Goal: Submit feedback/report problem

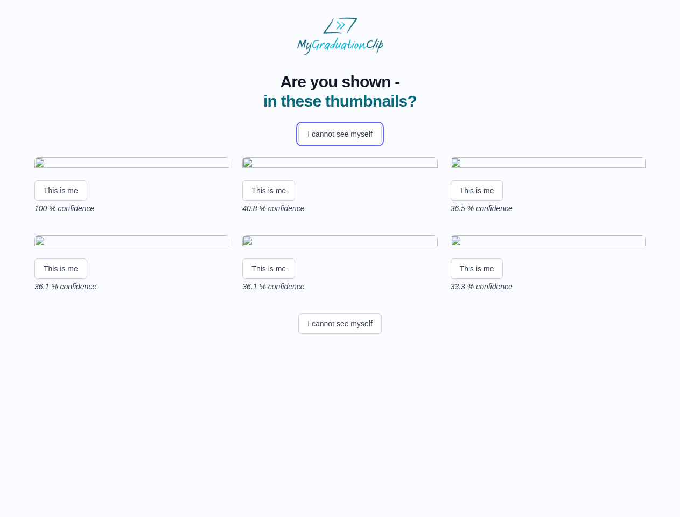
click at [340, 134] on button "I cannot see myself" at bounding box center [339, 134] width 83 height 20
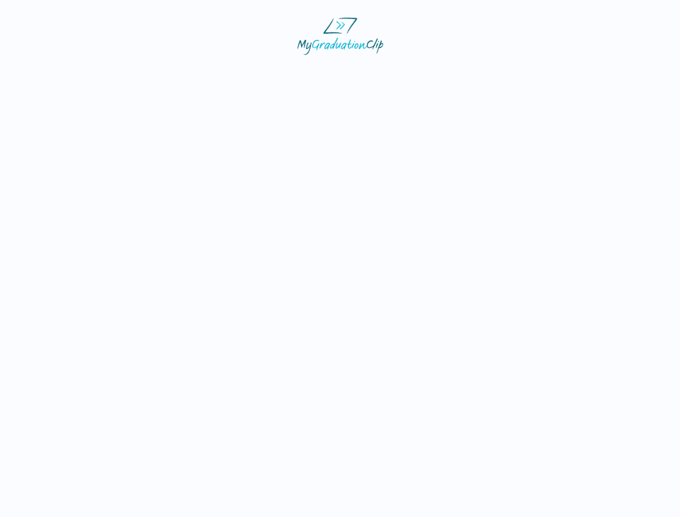
click at [61, 72] on html at bounding box center [340, 36] width 680 height 72
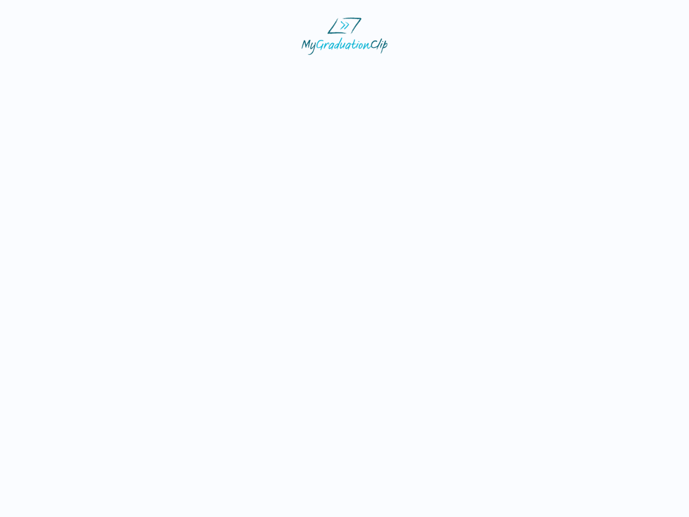
click at [270, 72] on html at bounding box center [344, 36] width 689 height 72
click at [480, 72] on html at bounding box center [344, 36] width 689 height 72
click at [61, 72] on html at bounding box center [344, 36] width 689 height 72
click at [270, 72] on html at bounding box center [344, 36] width 689 height 72
click at [480, 72] on html at bounding box center [344, 36] width 689 height 72
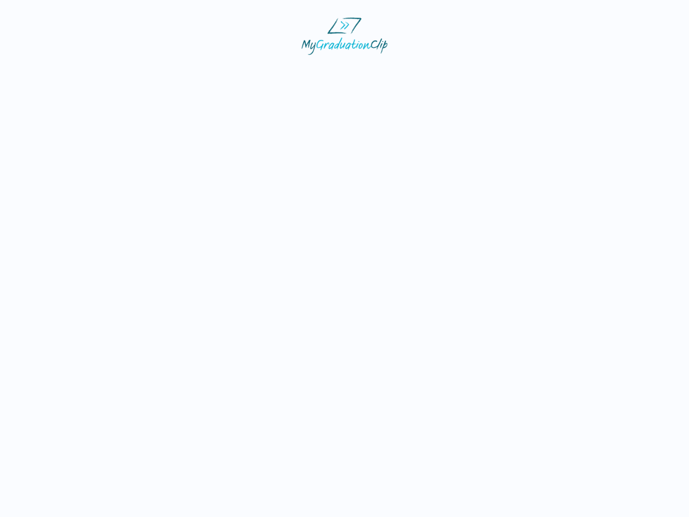
click at [340, 72] on html at bounding box center [344, 36] width 689 height 72
